Goal: Information Seeking & Learning: Find specific fact

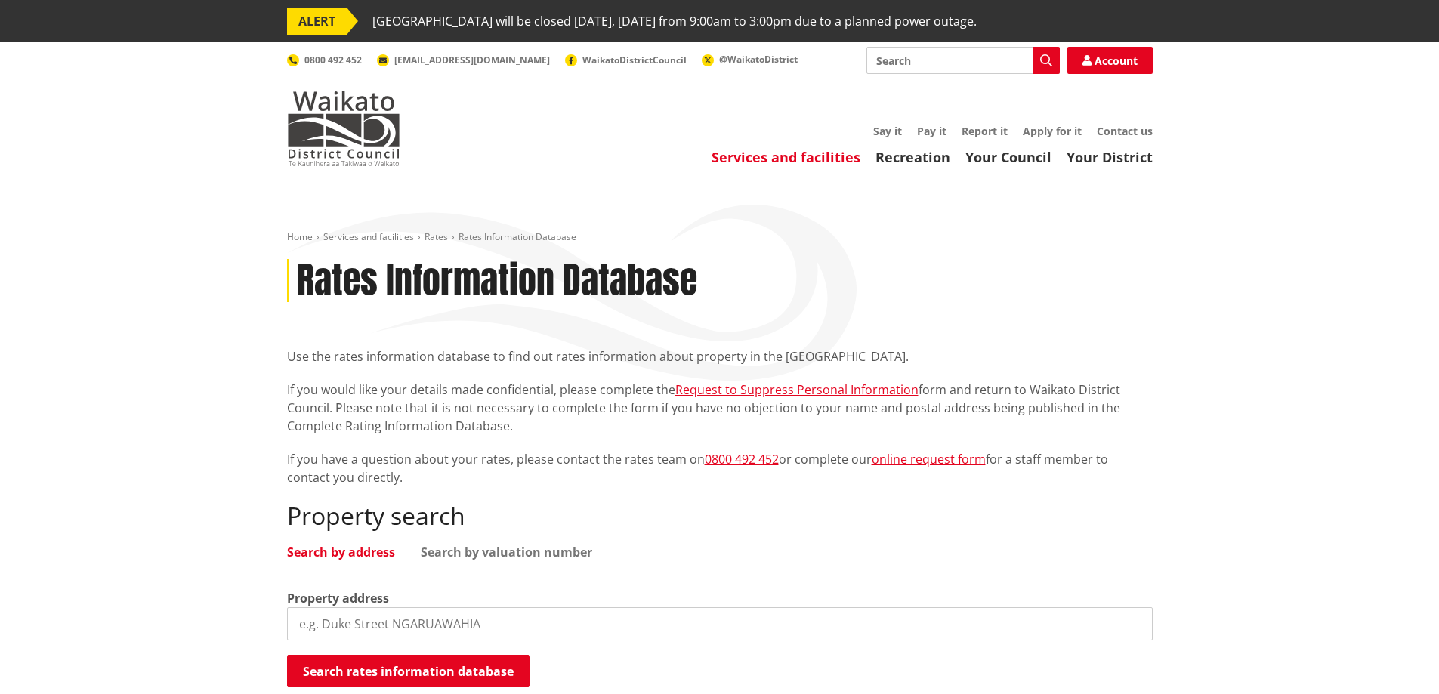
scroll to position [151, 0]
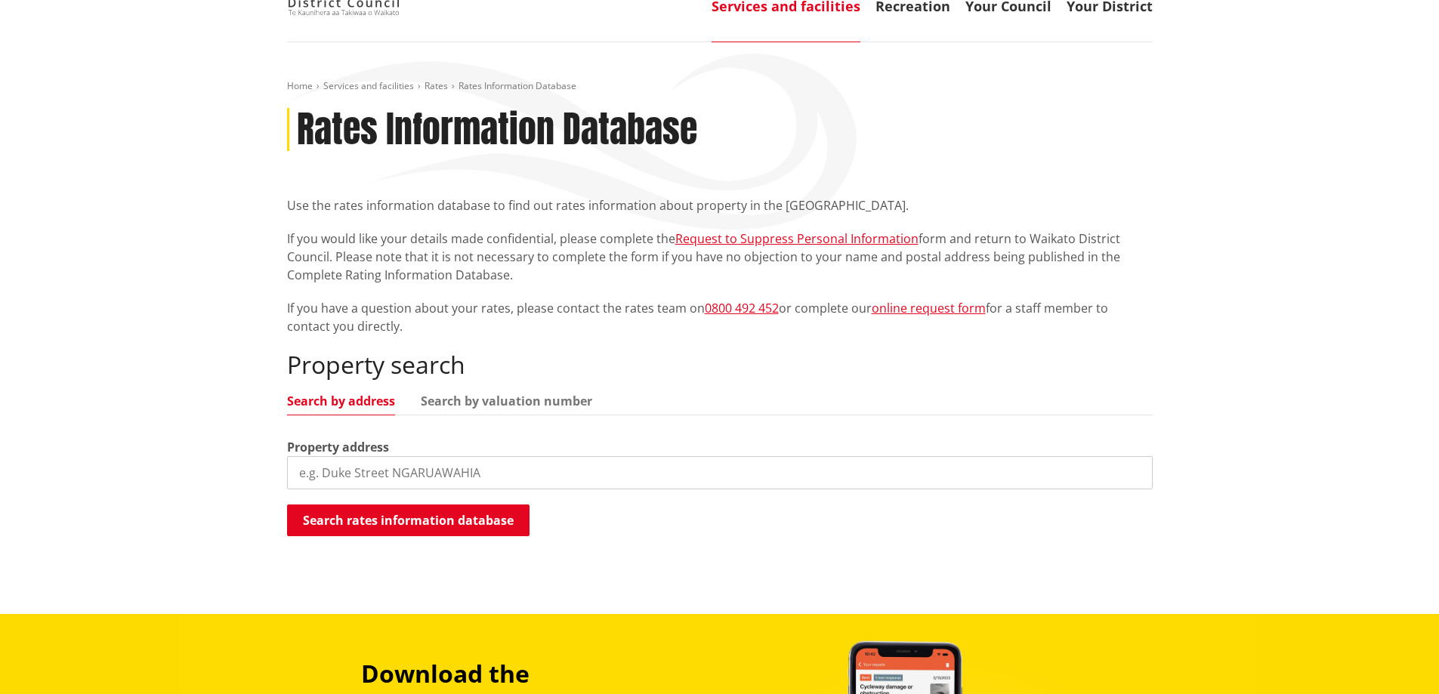
click at [379, 483] on input "search" at bounding box center [719, 472] width 865 height 33
paste input "[STREET_ADDRESS]"
click at [396, 520] on button "Search rates information database" at bounding box center [408, 520] width 242 height 32
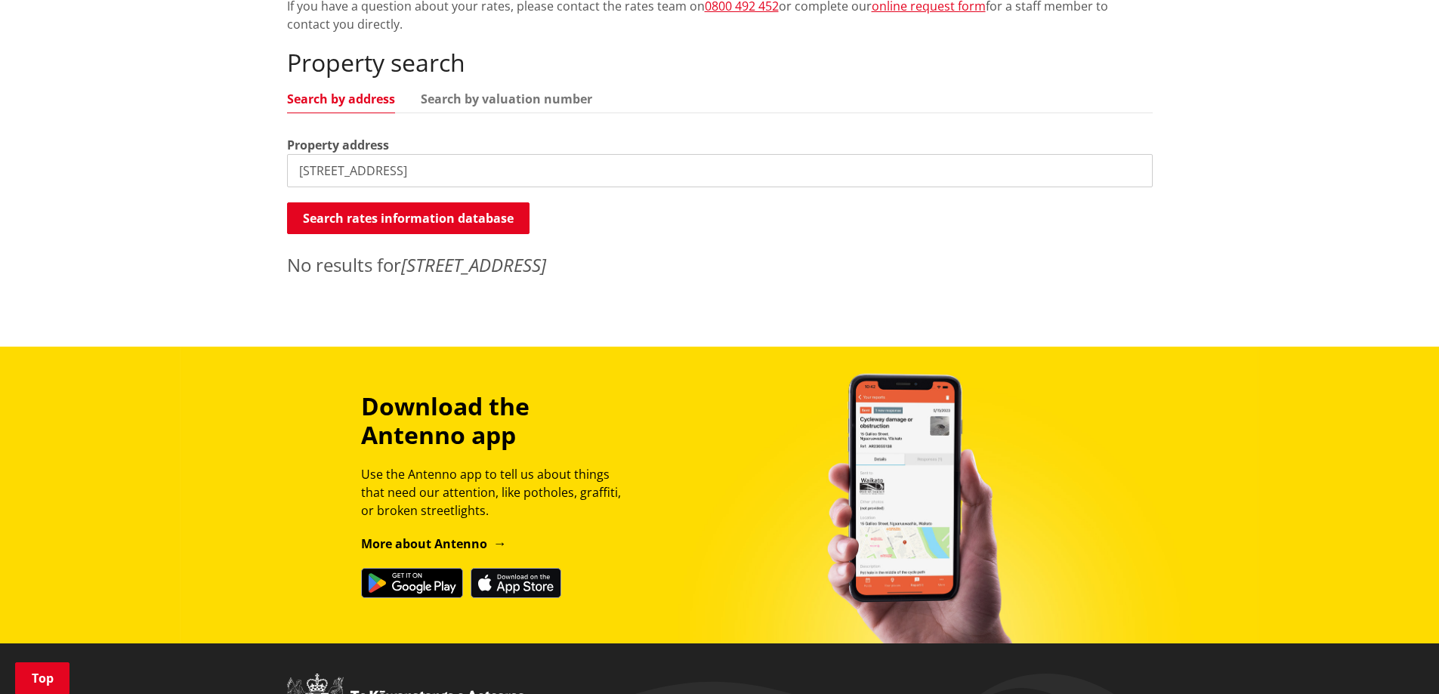
scroll to position [302, 0]
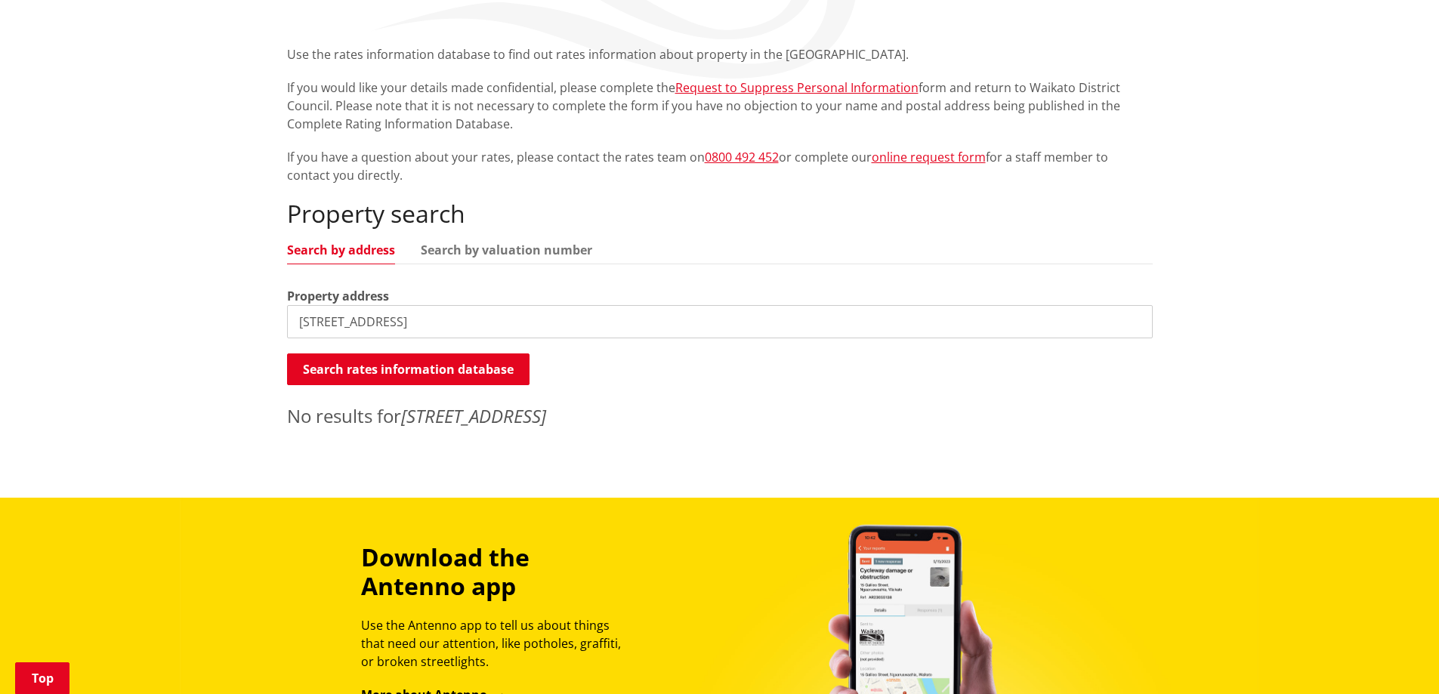
click at [551, 324] on input "[STREET_ADDRESS]" at bounding box center [719, 321] width 865 height 33
click at [326, 316] on input "[STREET_ADDRESS]" at bounding box center [719, 321] width 865 height 33
click at [374, 369] on button "Search rates information database" at bounding box center [408, 369] width 242 height 32
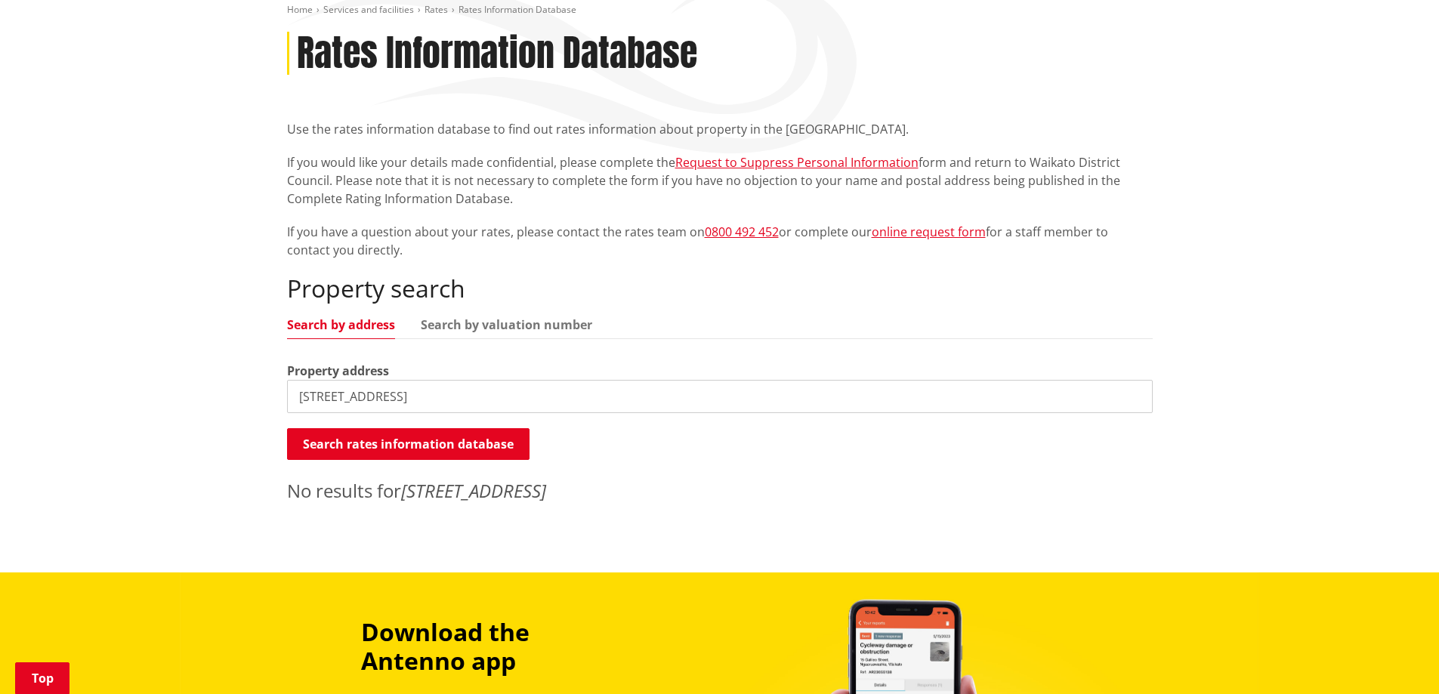
scroll to position [227, 0]
drag, startPoint x: 510, startPoint y: 399, endPoint x: 403, endPoint y: 396, distance: 107.3
click at [403, 396] on input "[STREET_ADDRESS]" at bounding box center [719, 397] width 865 height 33
type input "[STREET_ADDRESS]"
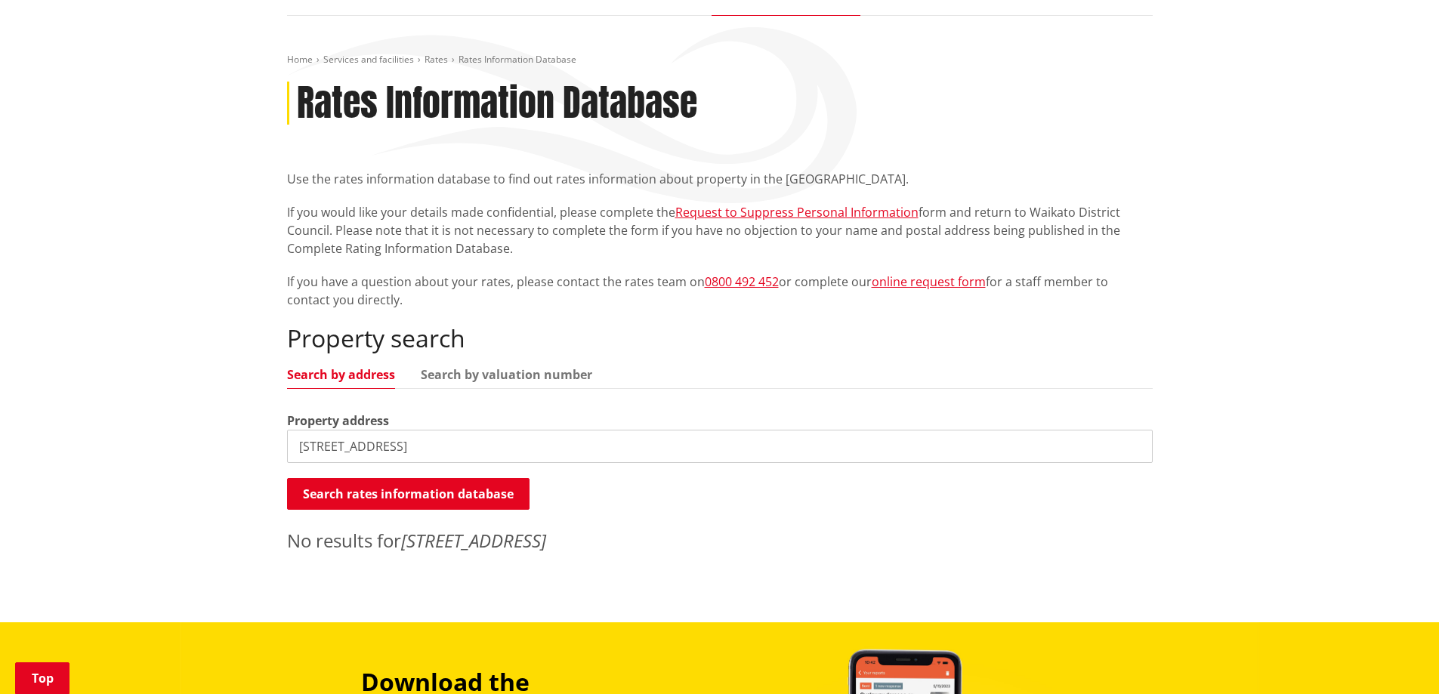
scroll to position [151, 0]
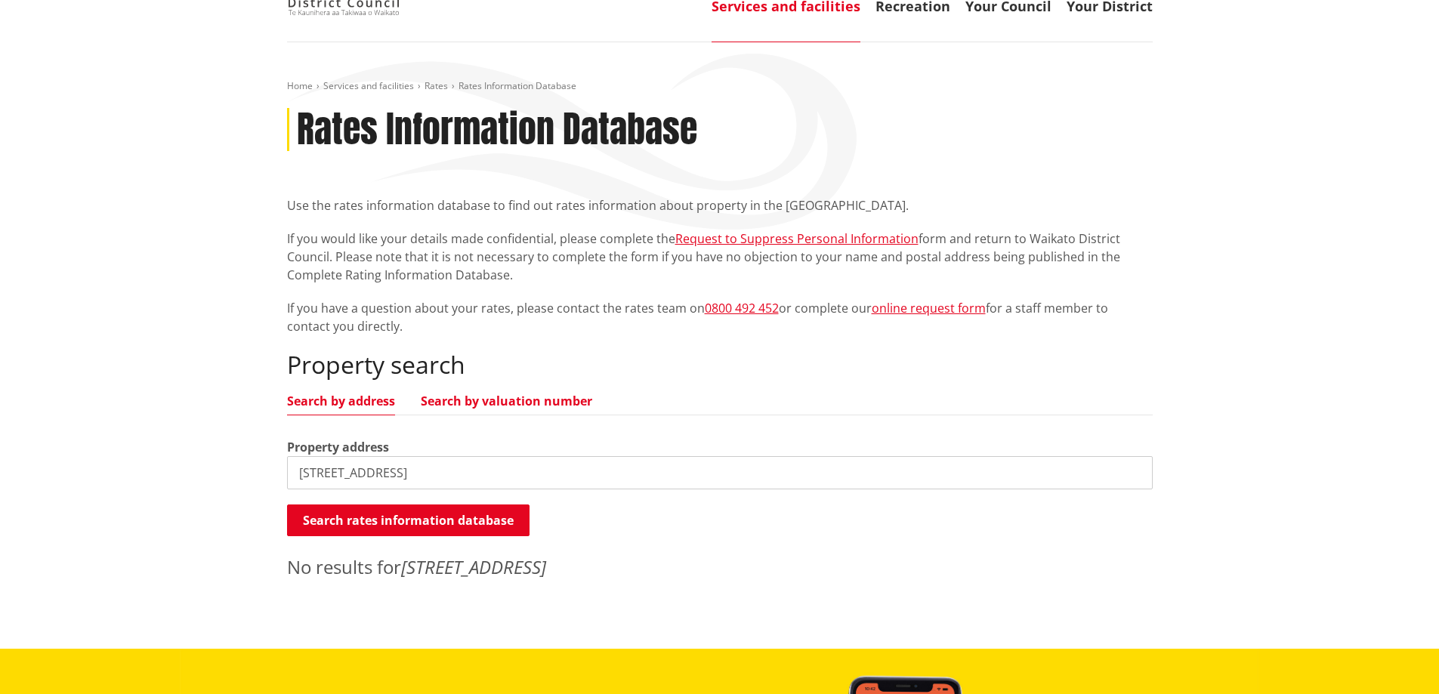
click at [544, 395] on link "Search by valuation number" at bounding box center [506, 401] width 171 height 12
click at [370, 399] on link "Search by address" at bounding box center [341, 401] width 108 height 12
drag, startPoint x: 427, startPoint y: 473, endPoint x: 274, endPoint y: 473, distance: 152.5
click at [274, 473] on div "Home Services and facilities Rates Rates Information Database Rates Information…" at bounding box center [719, 345] width 1439 height 606
type input "1"
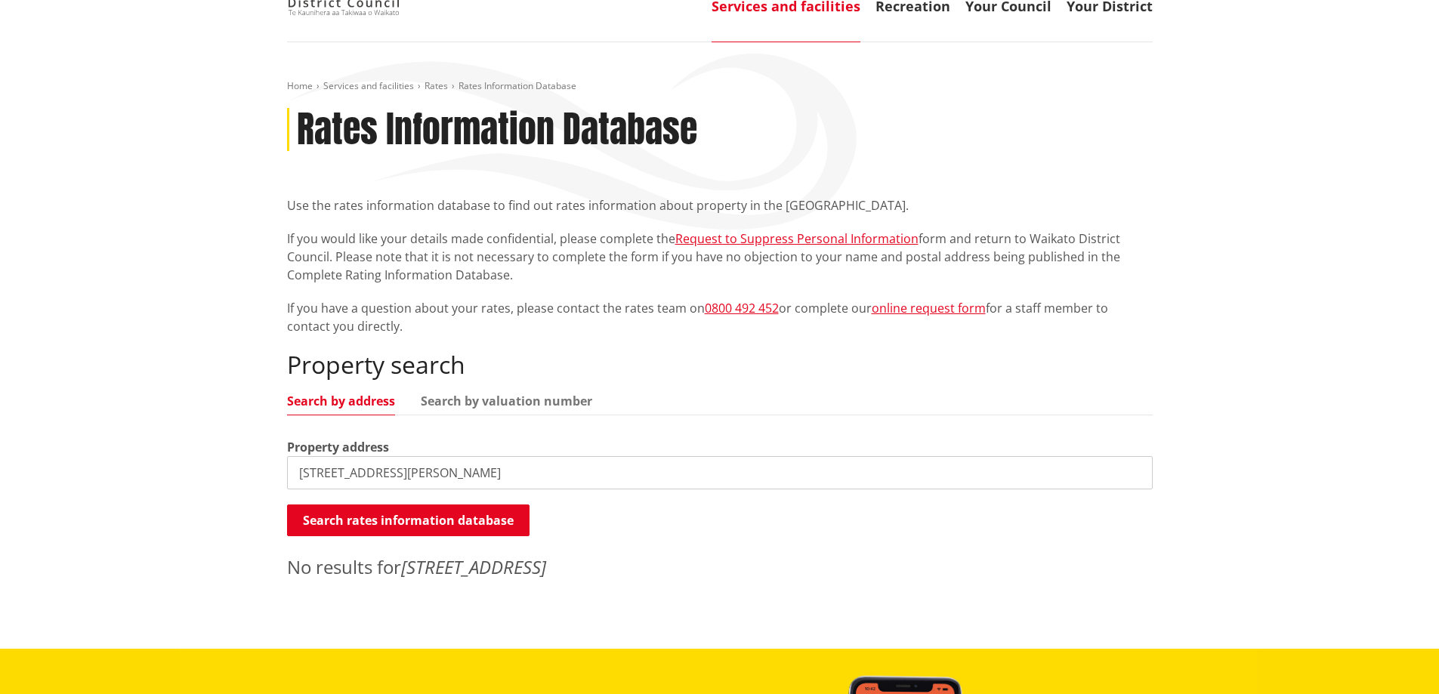
type input "[STREET_ADDRESS][PERSON_NAME]"
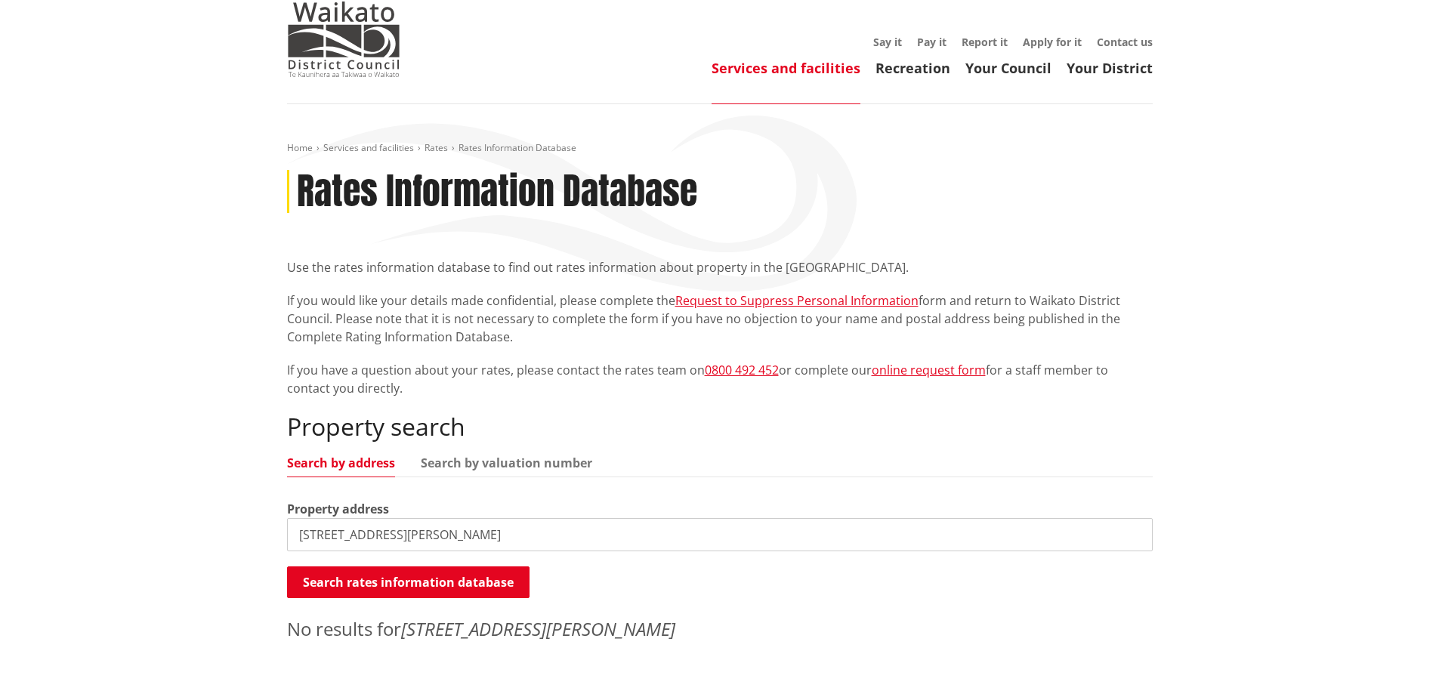
scroll to position [0, 0]
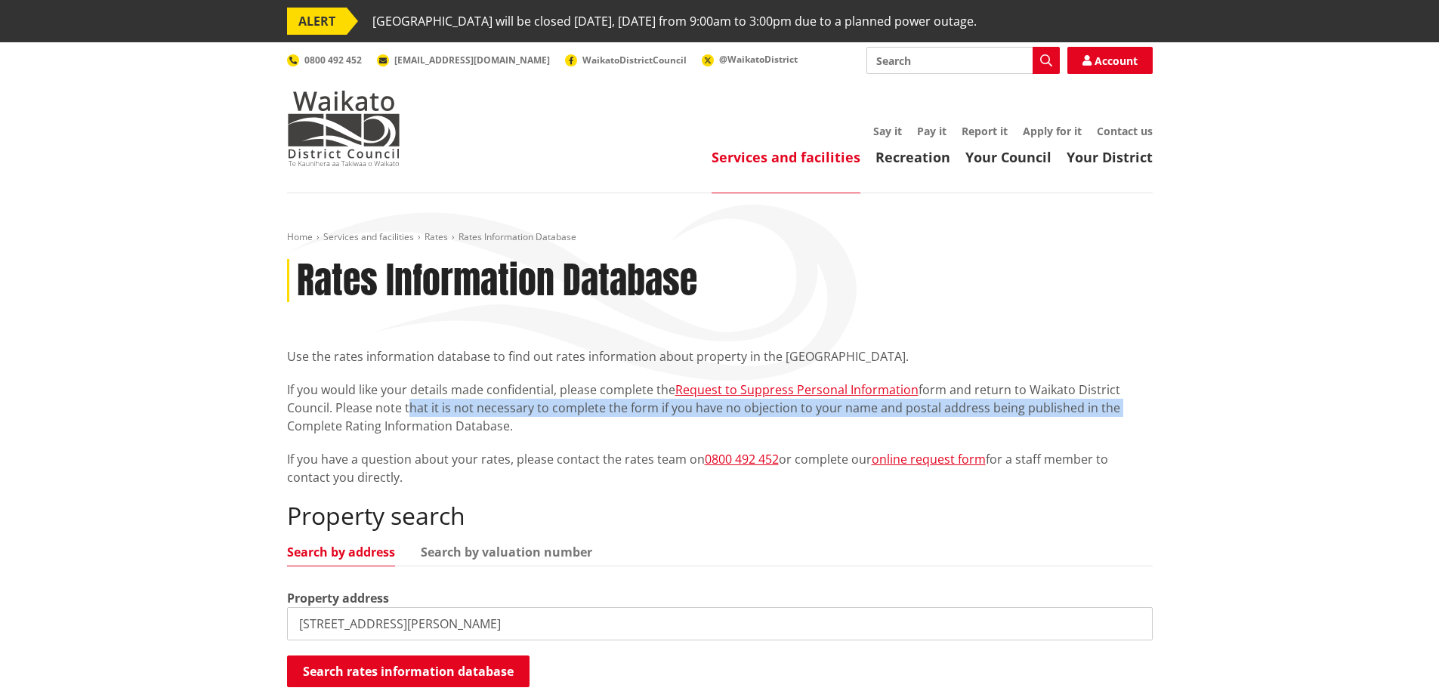
drag, startPoint x: 404, startPoint y: 406, endPoint x: 1109, endPoint y: 414, distance: 705.4
click at [1109, 414] on p "If you would like your details made confidential, please complete the Request t…" at bounding box center [719, 408] width 865 height 54
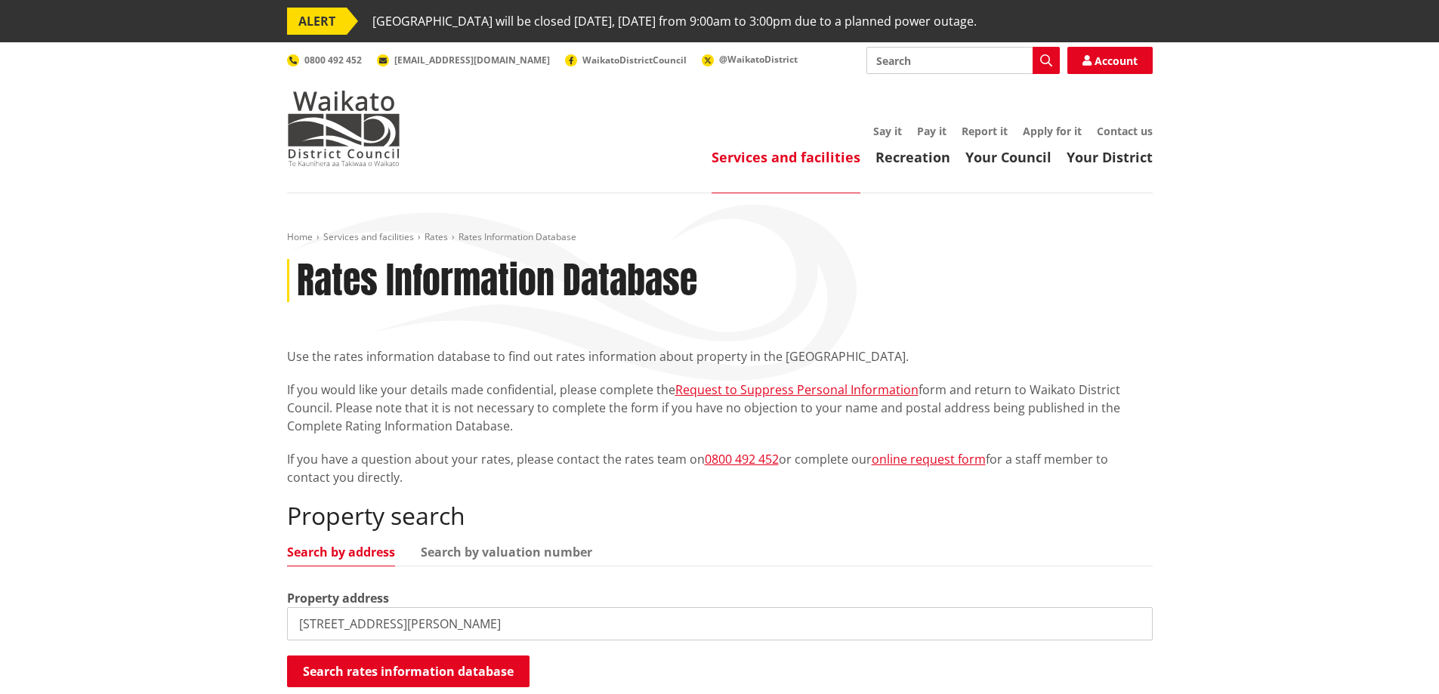
click at [1161, 372] on div "Home Services and facilities Rates Rates Information Database Rates Information…" at bounding box center [720, 485] width 888 height 508
